Goal: Task Accomplishment & Management: Use online tool/utility

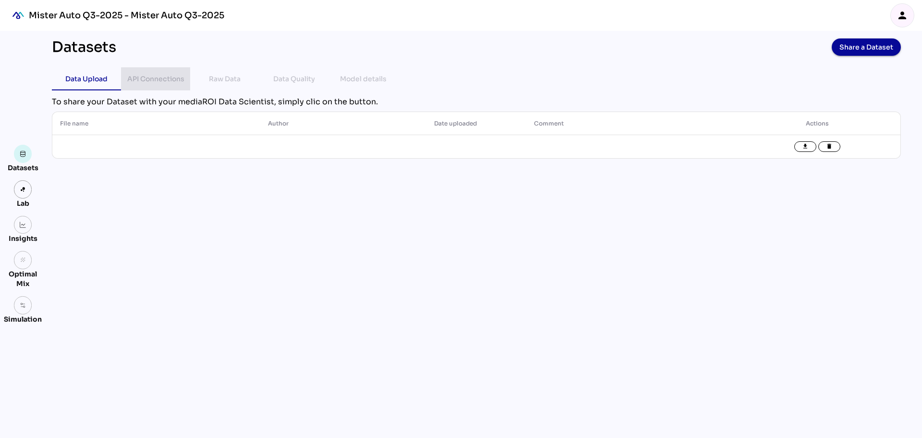
click at [146, 84] on div "API Connections" at bounding box center [155, 79] width 57 height 12
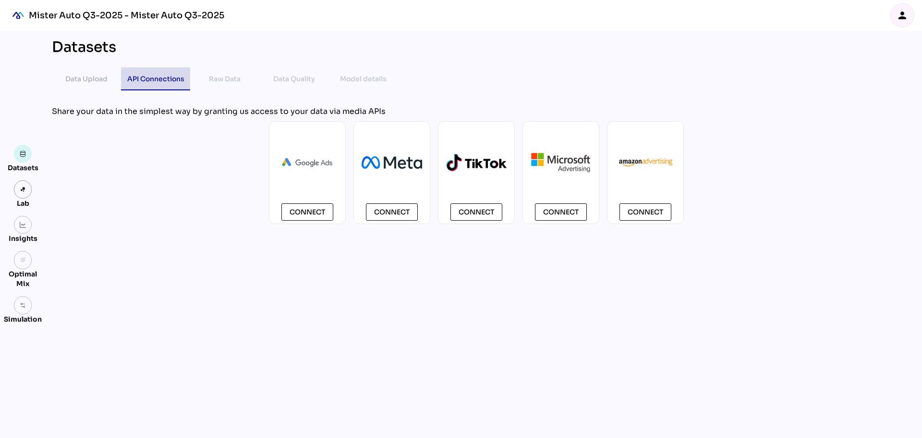
click at [146, 84] on div "API Connections" at bounding box center [155, 79] width 57 height 12
click at [309, 207] on span "Connect" at bounding box center [308, 212] width 36 height 12
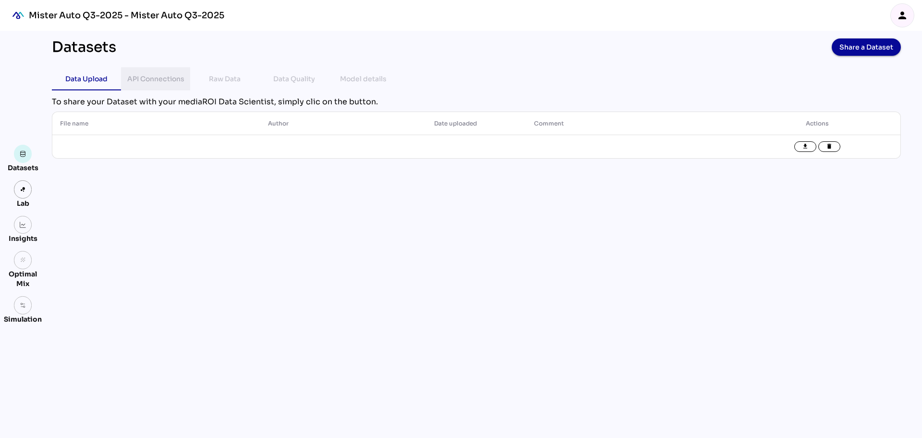
click at [154, 81] on div "API Connections" at bounding box center [155, 79] width 57 height 12
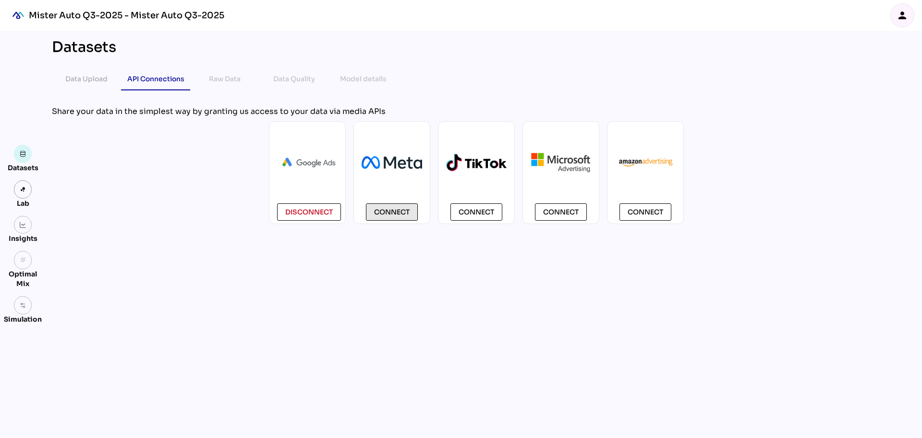
click at [384, 213] on span "Connect" at bounding box center [392, 212] width 36 height 12
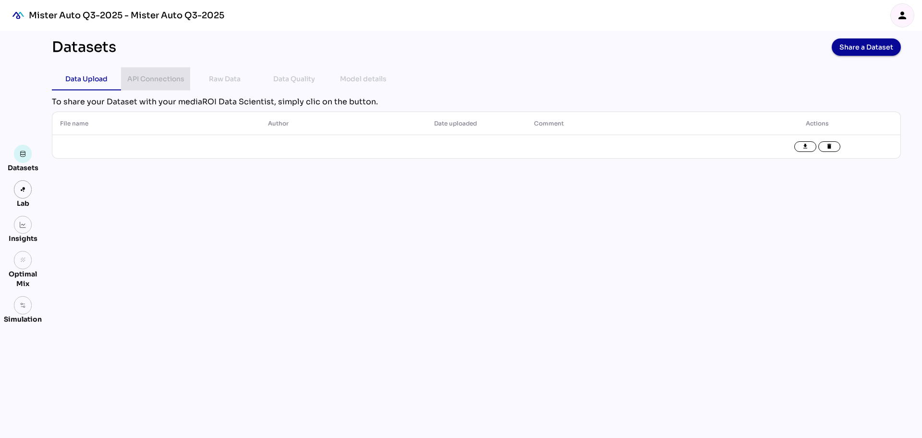
click at [170, 79] on div "API Connections" at bounding box center [155, 79] width 57 height 12
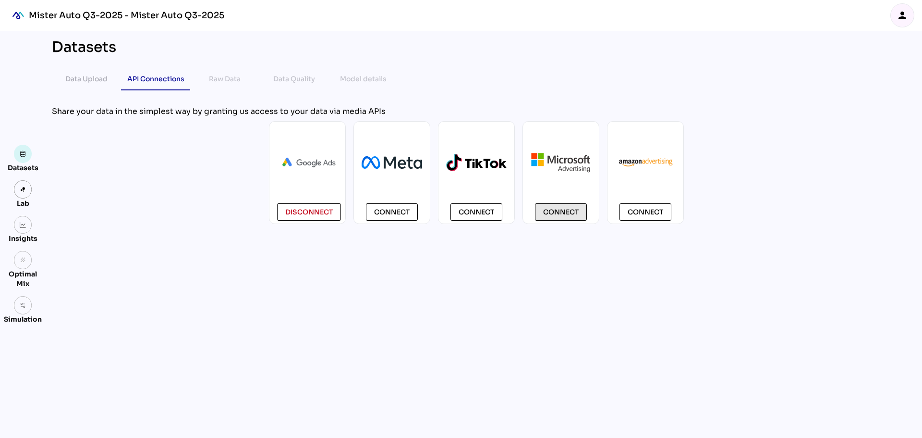
click at [552, 208] on span "Connect" at bounding box center [561, 212] width 36 height 12
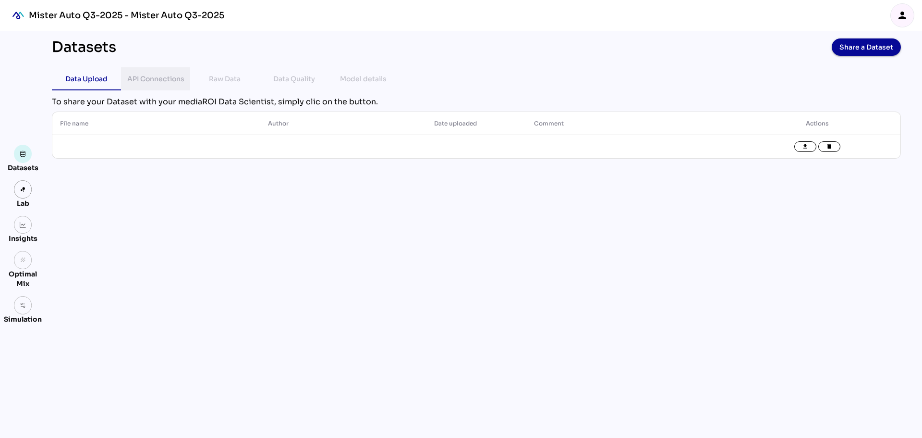
click at [170, 79] on div "API Connections" at bounding box center [155, 79] width 57 height 12
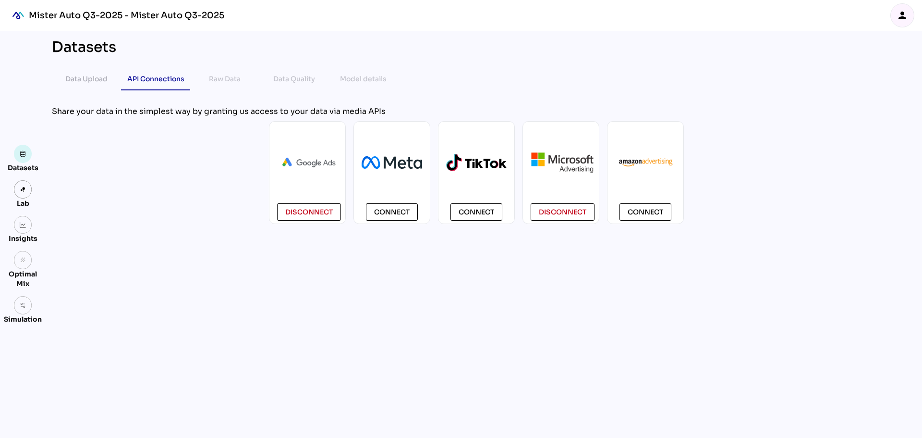
click at [228, 85] on div "Raw Data" at bounding box center [225, 78] width 32 height 23
click at [229, 77] on div "Raw Data" at bounding box center [225, 79] width 32 height 12
